Goal: Task Accomplishment & Management: Manage account settings

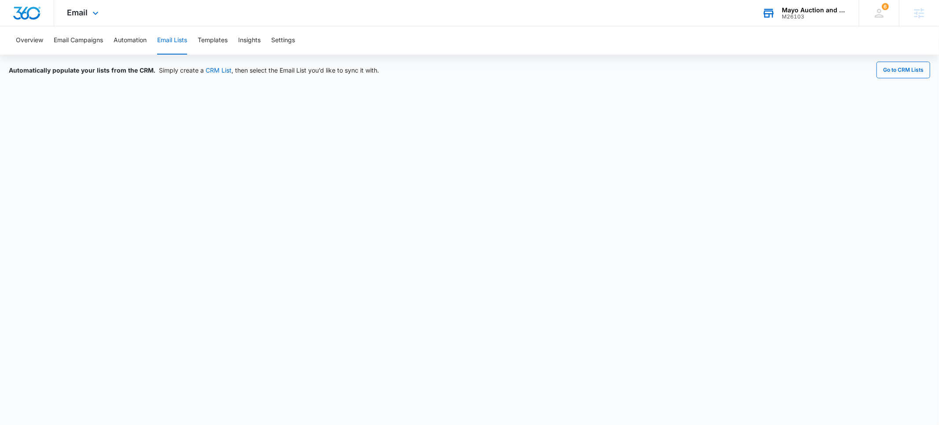
click at [806, 14] on div "M26103" at bounding box center [814, 17] width 64 height 6
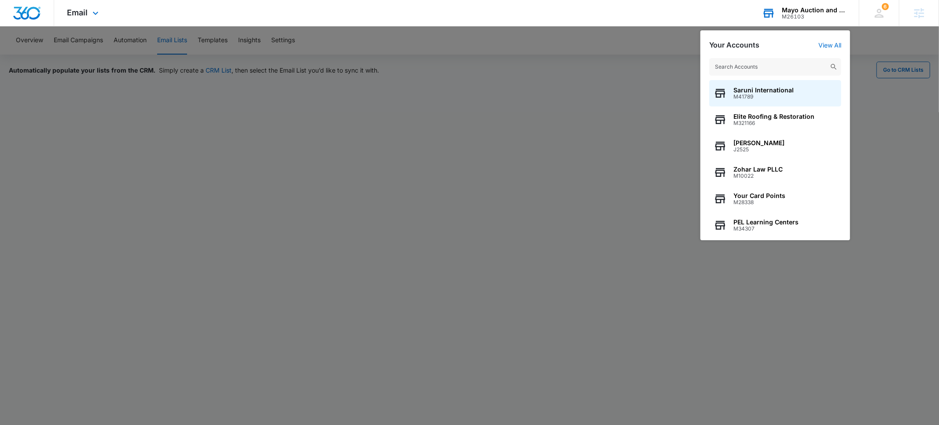
click at [730, 66] on input "text" at bounding box center [775, 67] width 132 height 18
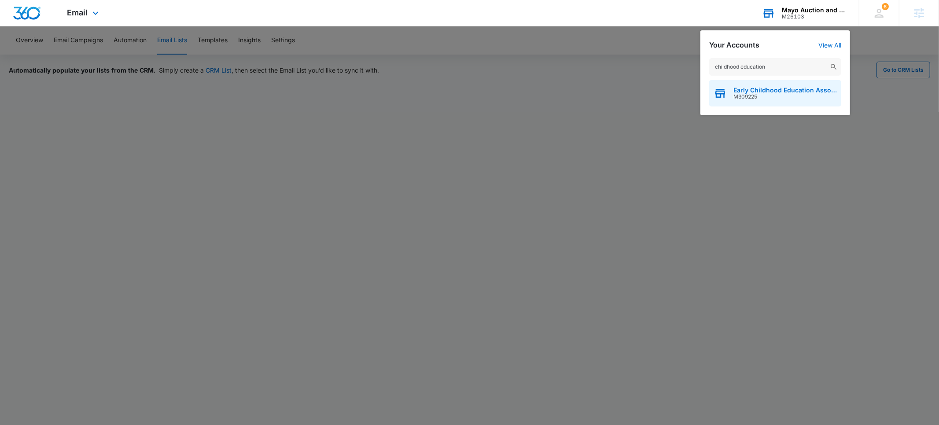
type input "childhood education"
click at [734, 92] on span "Early Childhood Education Association of [US_STATE]" at bounding box center [784, 90] width 103 height 7
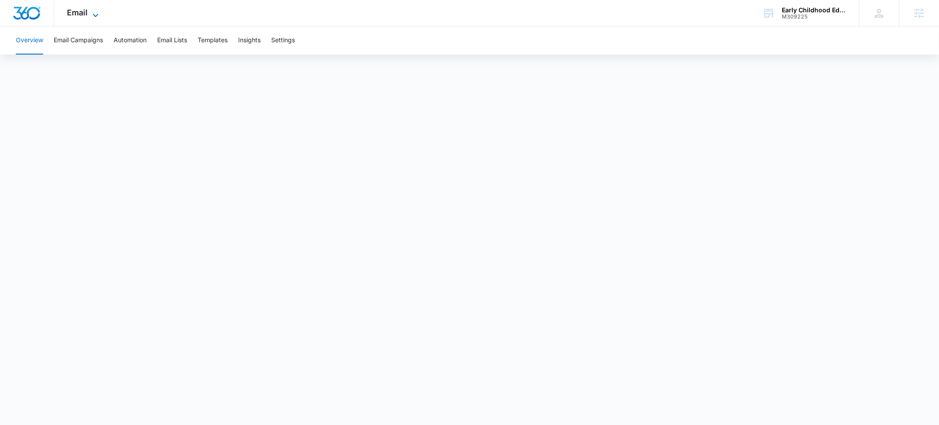
click at [85, 15] on span "Email" at bounding box center [77, 12] width 21 height 9
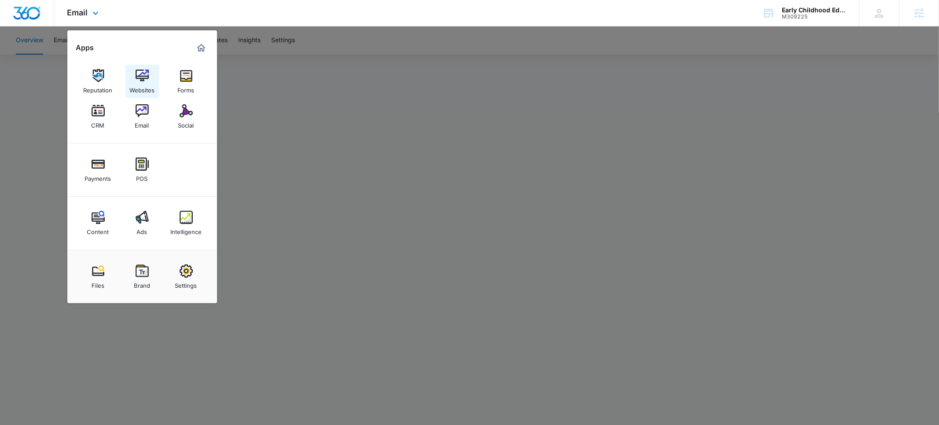
click at [145, 78] on img at bounding box center [142, 75] width 13 height 13
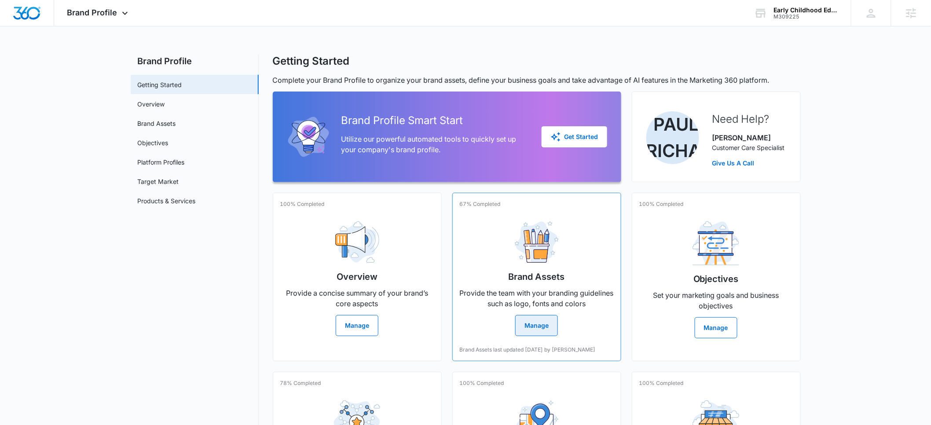
click at [535, 330] on button "Manage" at bounding box center [536, 325] width 43 height 21
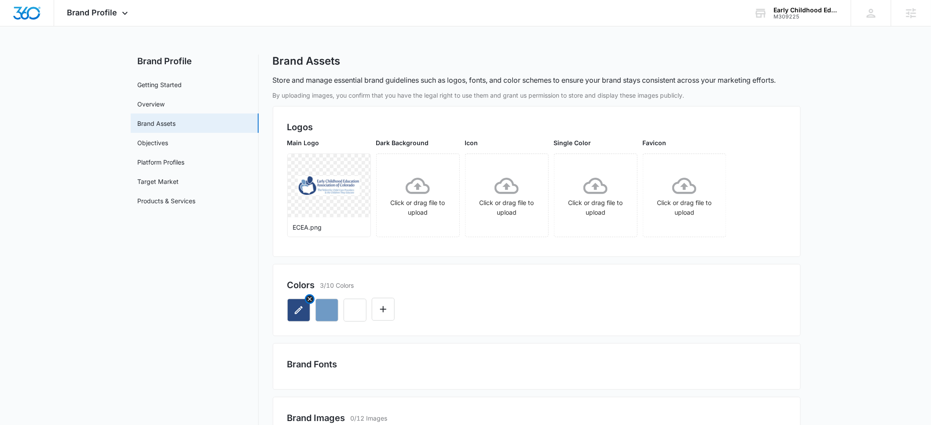
click at [301, 312] on icon "button" at bounding box center [299, 310] width 11 height 11
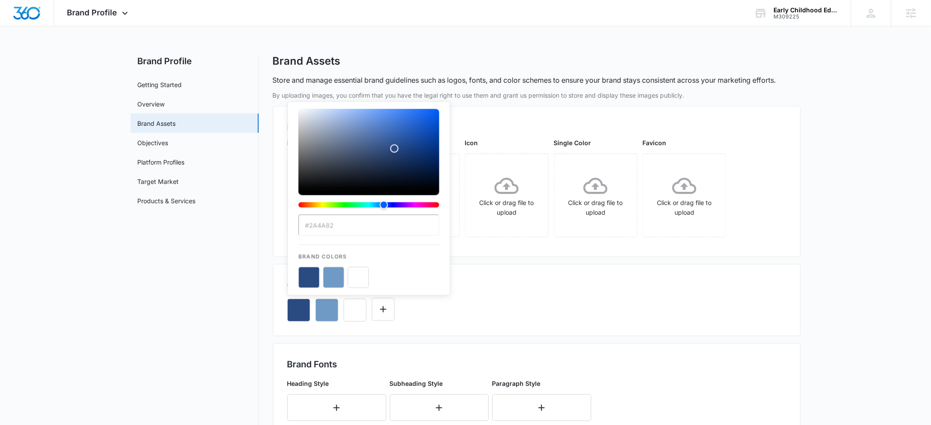
click at [340, 228] on input "#2A4A82" at bounding box center [368, 225] width 141 height 21
drag, startPoint x: 345, startPoint y: 225, endPoint x: 298, endPoint y: 225, distance: 47.1
click at [298, 225] on div "#2A4A82 Brand Colors" at bounding box center [368, 199] width 163 height 194
click at [343, 225] on input "#2A4A82" at bounding box center [368, 225] width 141 height 21
drag, startPoint x: 369, startPoint y: 227, endPoint x: 273, endPoint y: 228, distance: 96.4
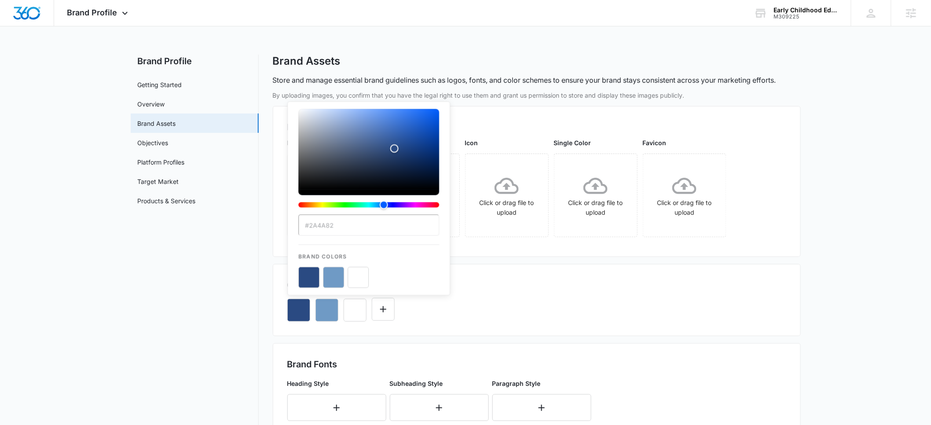
click at [273, 228] on div "By uploading images, you confirm that you have the legal right to use them and …" at bounding box center [537, 383] width 528 height 585
click at [338, 285] on button "color-picker-container" at bounding box center [333, 277] width 21 height 21
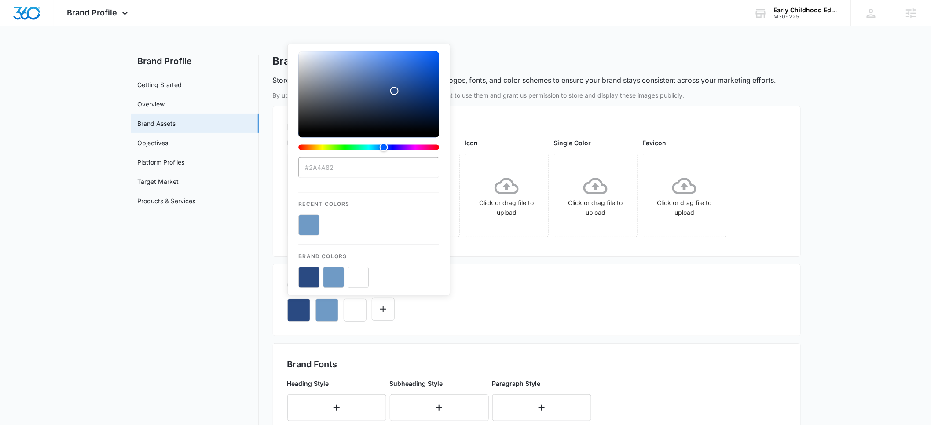
drag, startPoint x: 340, startPoint y: 169, endPoint x: 303, endPoint y: 171, distance: 37.5
click at [303, 171] on input "#2A4A82" at bounding box center [368, 167] width 141 height 21
click at [318, 170] on input "#2A4A82" at bounding box center [368, 167] width 141 height 21
click at [319, 170] on input "#2A4A82" at bounding box center [368, 167] width 141 height 21
drag, startPoint x: 336, startPoint y: 169, endPoint x: 301, endPoint y: 169, distance: 34.8
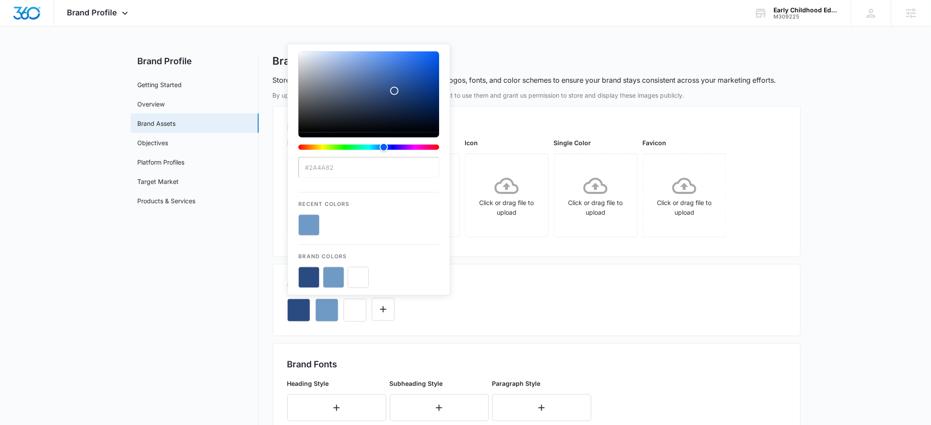
click at [301, 169] on input "#2A4A82" at bounding box center [368, 167] width 141 height 21
click at [304, 226] on button "color-picker-container" at bounding box center [308, 225] width 21 height 21
click at [320, 169] on input "#2A4A82" at bounding box center [368, 167] width 141 height 21
click at [321, 169] on input "#2A4A82" at bounding box center [368, 167] width 141 height 21
click at [309, 284] on button "color-picker-container" at bounding box center [308, 277] width 21 height 21
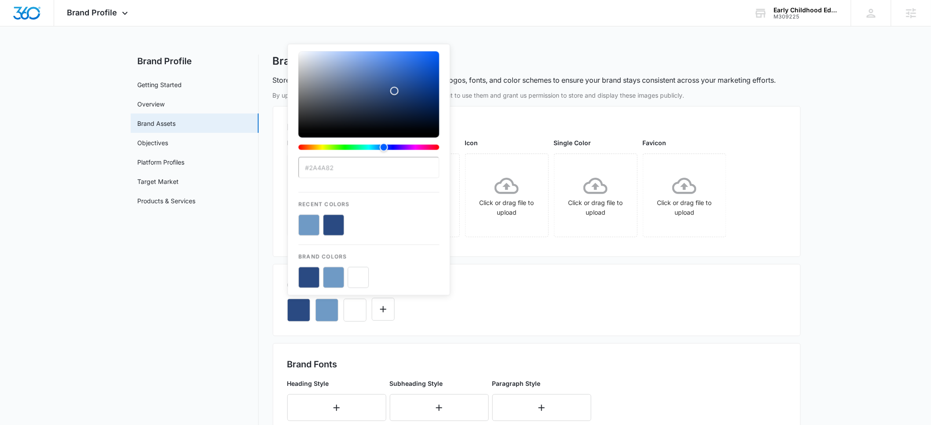
click at [309, 283] on button "color-picker-container" at bounding box center [308, 277] width 21 height 21
click at [404, 305] on div "#2A4A82 Recent Colors Brand Colors" at bounding box center [536, 307] width 499 height 30
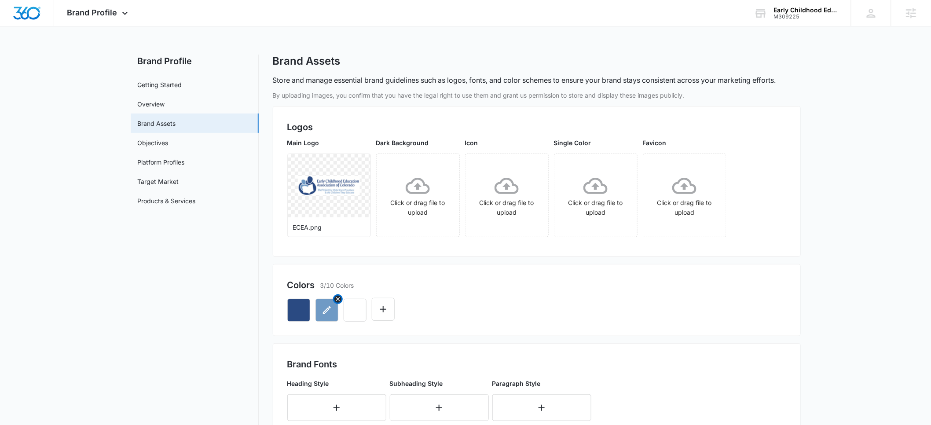
click at [326, 312] on icon "button" at bounding box center [327, 310] width 8 height 8
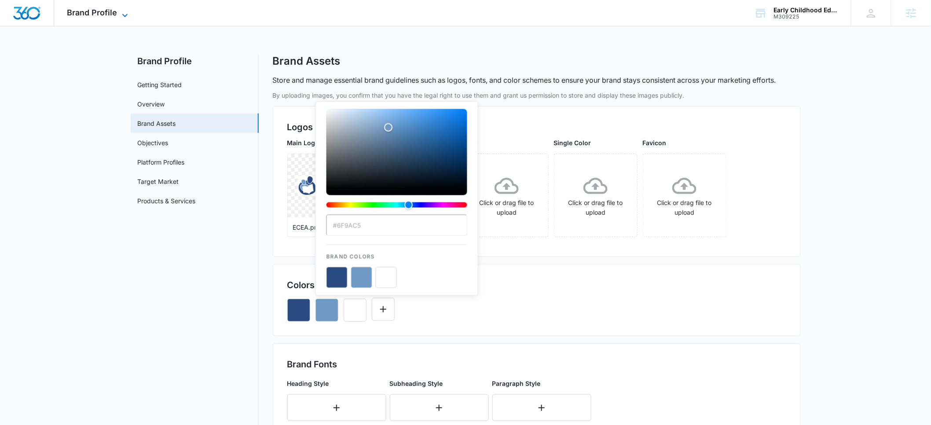
click at [103, 15] on span "Brand Profile" at bounding box center [92, 12] width 50 height 9
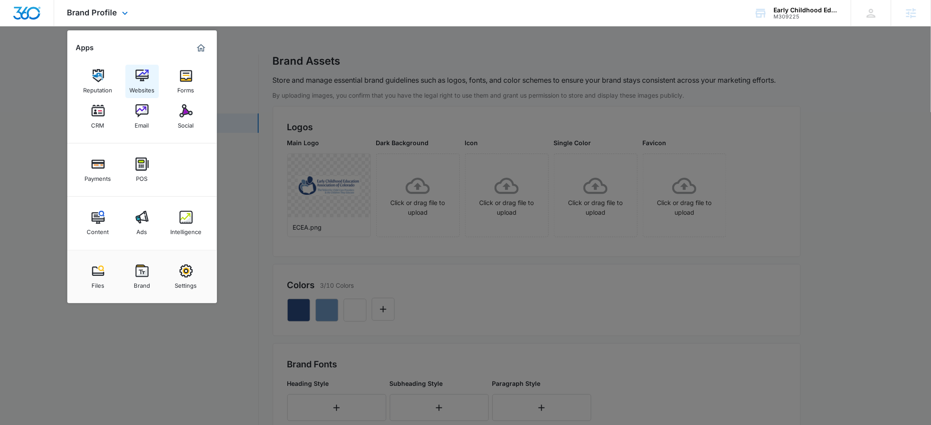
click at [140, 81] on img at bounding box center [142, 75] width 13 height 13
